Goal: Task Accomplishment & Management: Manage account settings

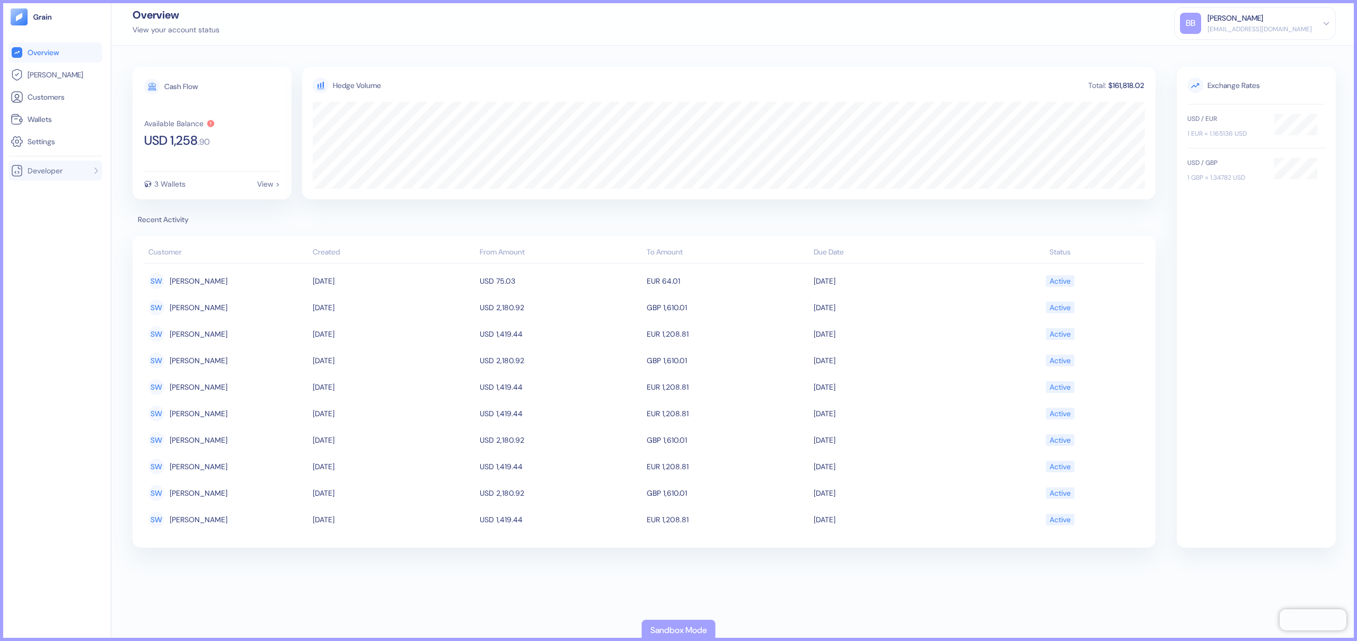
click at [31, 177] on div "Developer" at bounding box center [37, 170] width 52 height 13
click at [46, 192] on span "API Keys" at bounding box center [40, 191] width 28 height 11
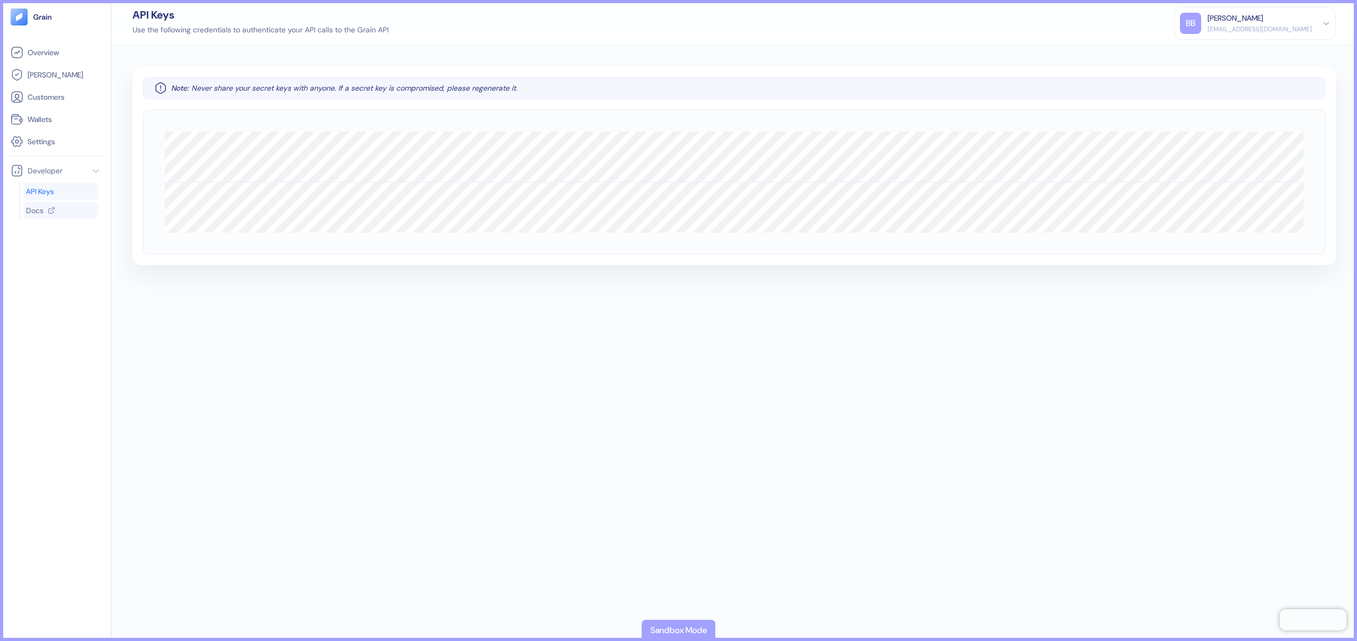
click at [42, 210] on span "Docs" at bounding box center [34, 210] width 17 height 11
click at [41, 138] on span "Settings" at bounding box center [42, 141] width 28 height 11
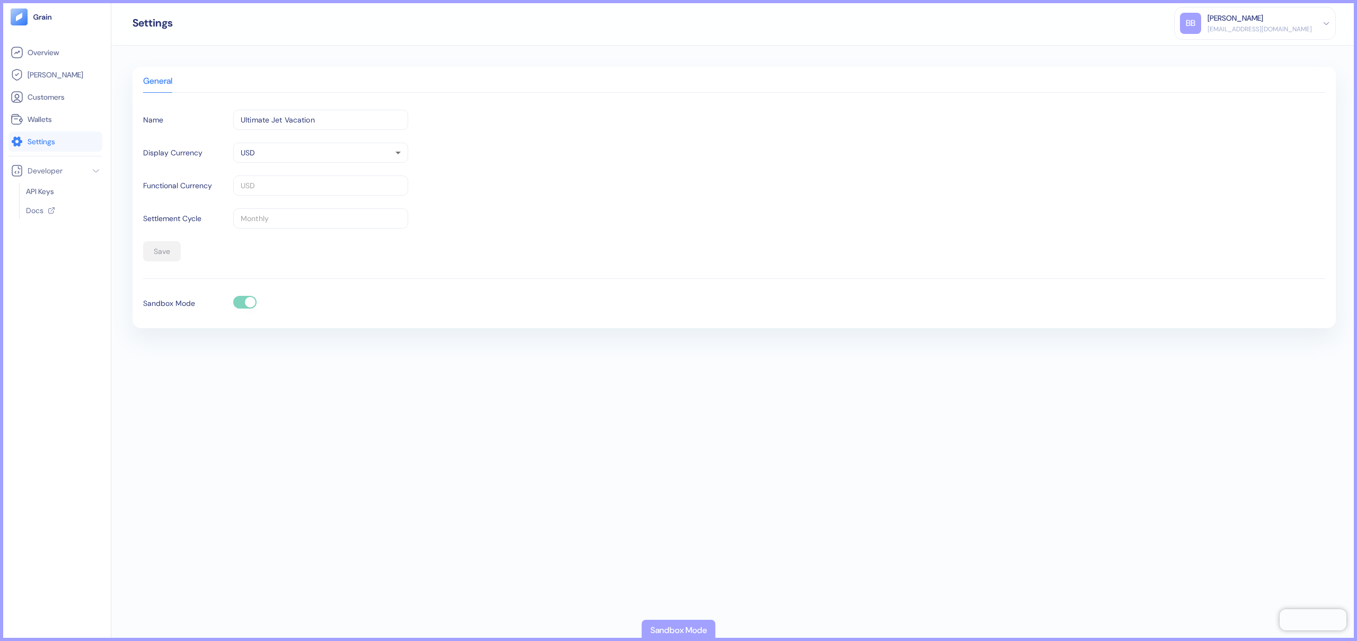
click at [226, 302] on div "Sandbox Mode" at bounding box center [734, 303] width 1182 height 15
click at [247, 419] on div "General Name Ultimate Jet Vacation ​ Display Currency USD USD ​ Functional Curr…" at bounding box center [734, 343] width 1246 height 595
click at [413, 493] on div "General Name Ultimate Jet Vacation ​ Display Currency USD USD ​ Functional Curr…" at bounding box center [734, 343] width 1246 height 595
click at [347, 113] on input "Ultimate Jet Vacation" at bounding box center [320, 120] width 175 height 20
click at [504, 161] on div "Display Currency USD USD ​" at bounding box center [734, 153] width 1182 height 20
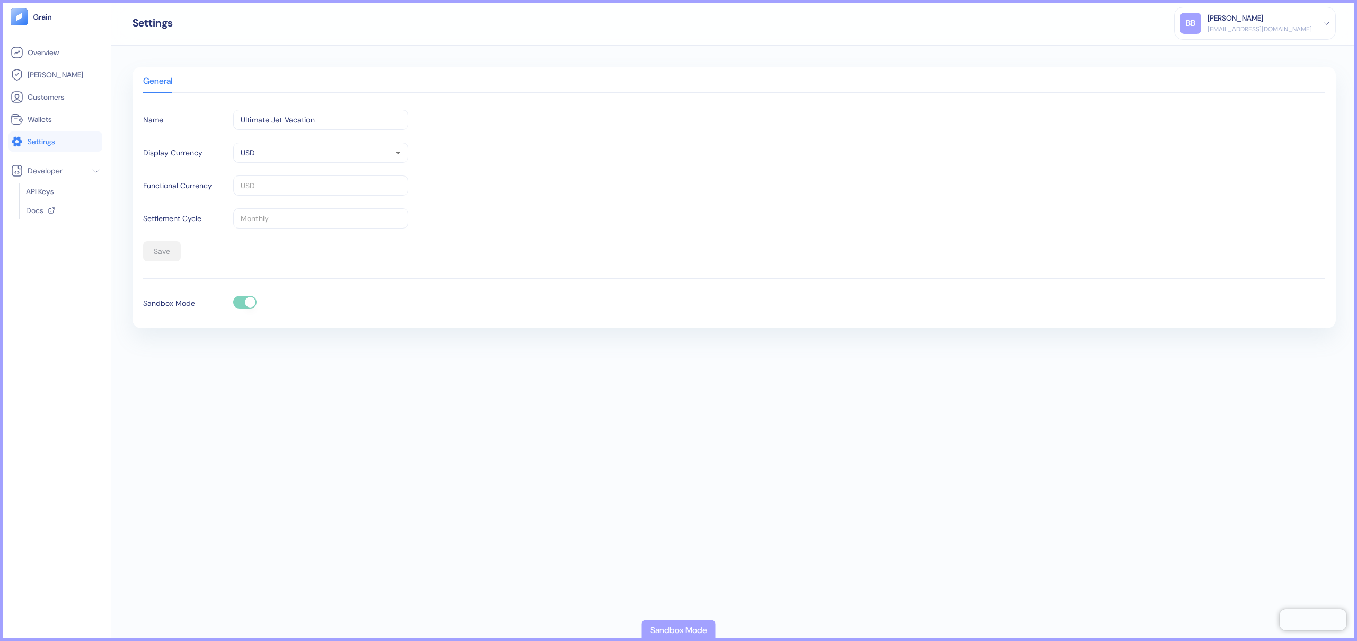
click at [207, 304] on div "Sandbox Mode" at bounding box center [188, 303] width 90 height 11
click at [205, 304] on div "Sandbox Mode" at bounding box center [188, 303] width 90 height 11
click at [249, 309] on div at bounding box center [779, 303] width 1092 height 15
click at [257, 301] on div at bounding box center [779, 303] width 1092 height 15
click at [299, 155] on body "Pingdom Check: App Online Overview [PERSON_NAME] Customers Wallets Settings Dev…" at bounding box center [678, 320] width 1357 height 641
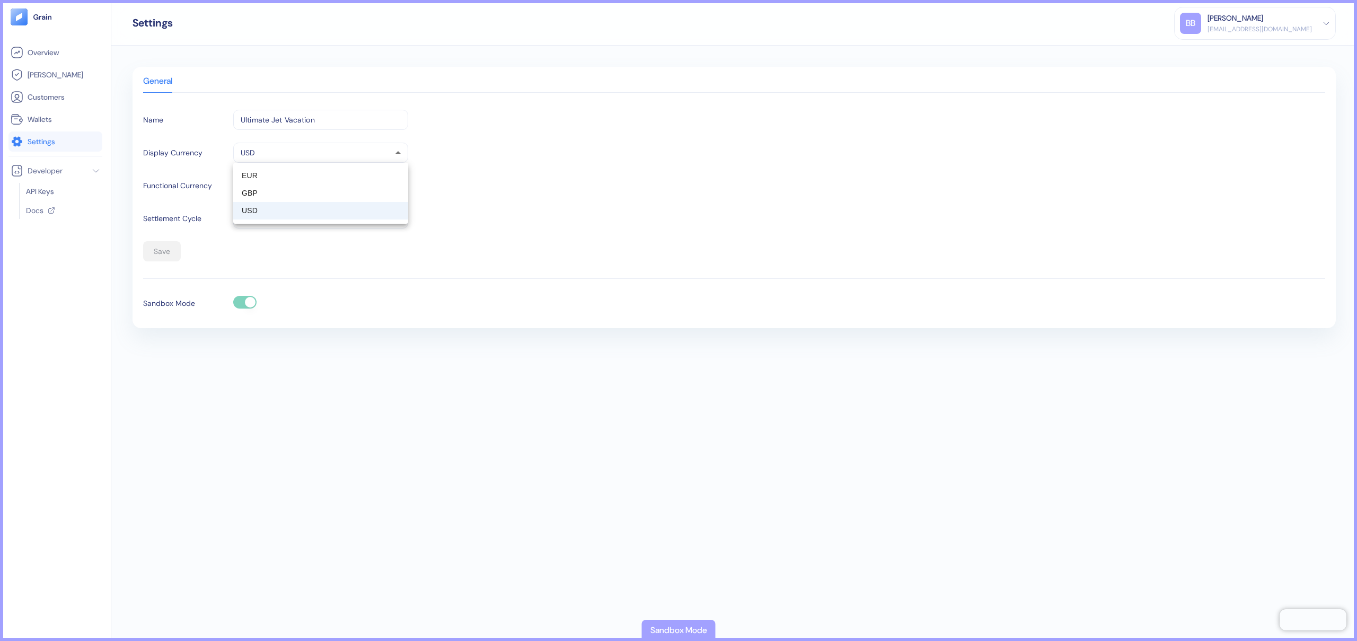
click at [579, 126] on div at bounding box center [678, 320] width 1357 height 641
click at [278, 120] on input "Ultimate Jet Vacation" at bounding box center [320, 120] width 175 height 20
click at [48, 115] on span "Wallets" at bounding box center [40, 119] width 24 height 11
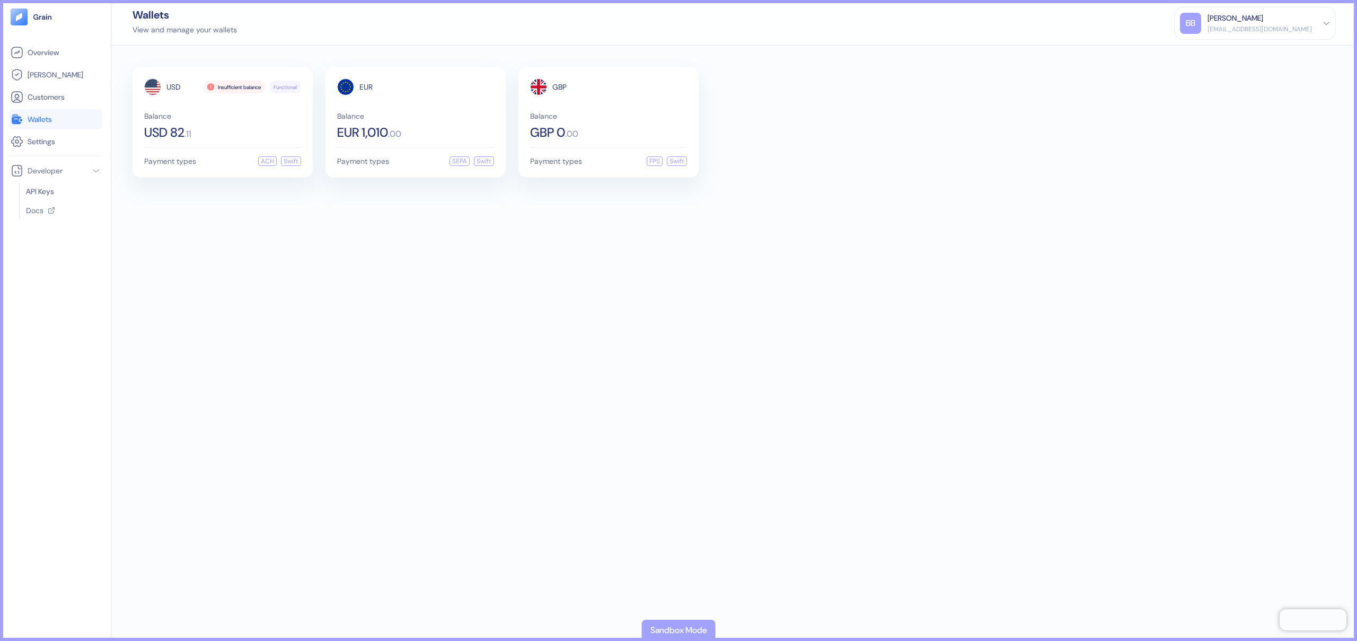
drag, startPoint x: 47, startPoint y: 55, endPoint x: 40, endPoint y: 109, distance: 54.5
click at [47, 55] on span "Overview" at bounding box center [43, 52] width 31 height 11
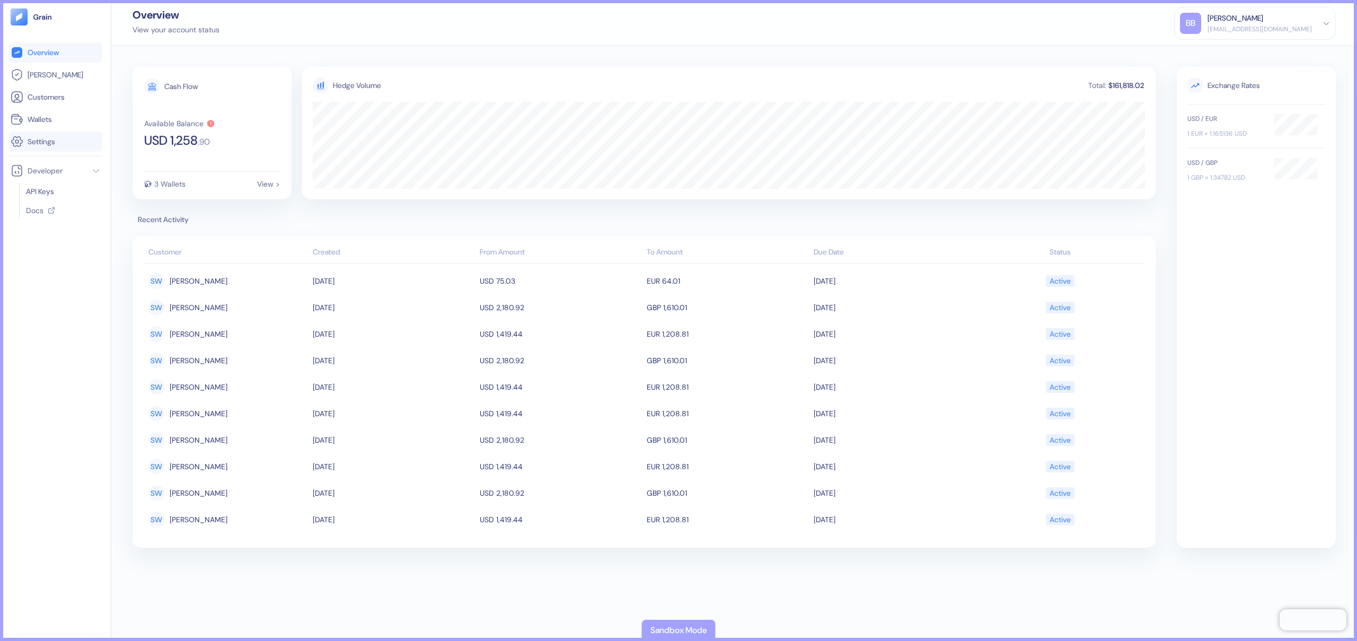
click at [47, 142] on span "Settings" at bounding box center [42, 141] width 28 height 11
